Goal: Task Accomplishment & Management: Manage account settings

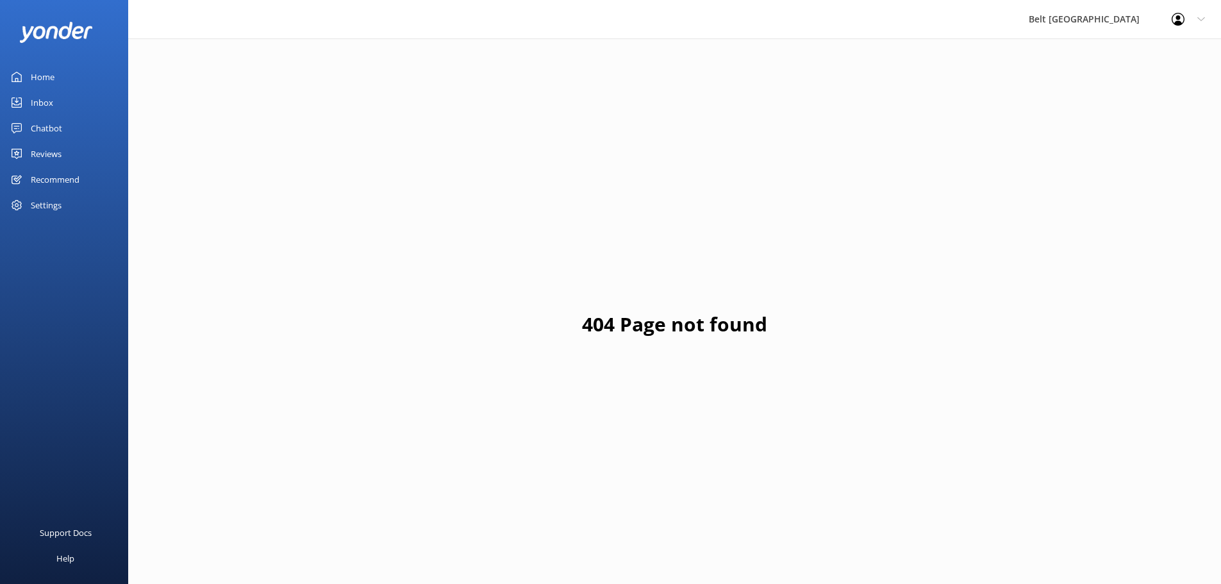
click at [42, 154] on div "Reviews" at bounding box center [46, 154] width 31 height 26
